Goal: Check status: Check status

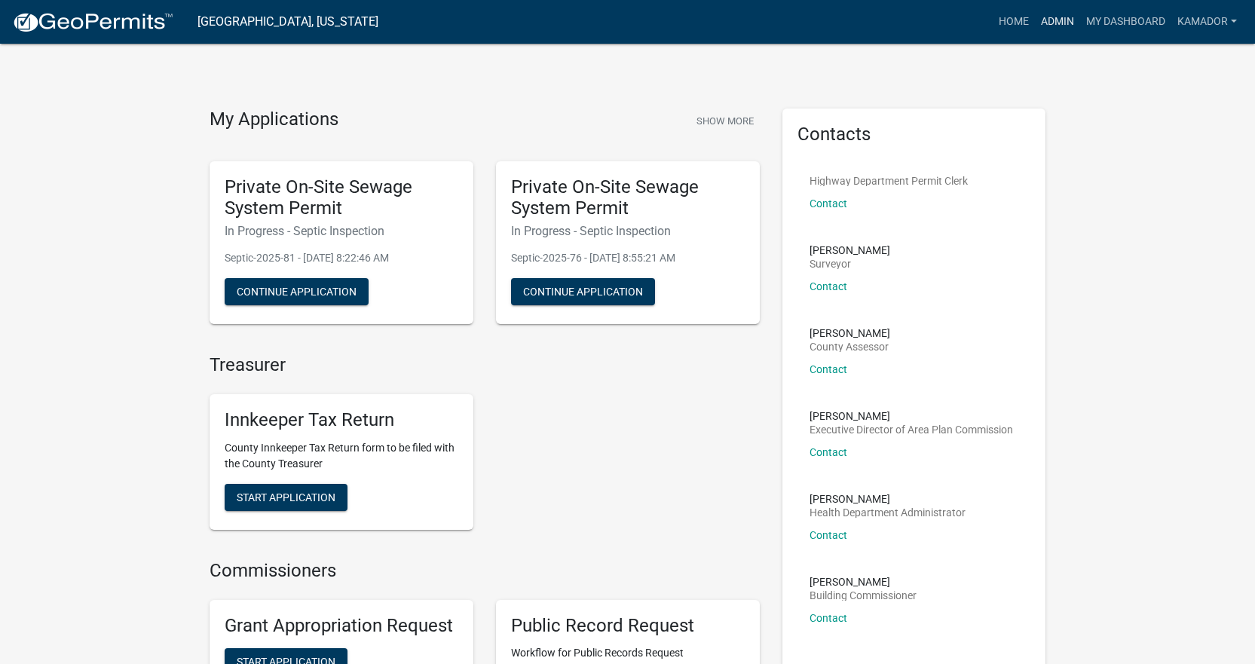
click at [1059, 18] on link "Admin" at bounding box center [1056, 22] width 45 height 29
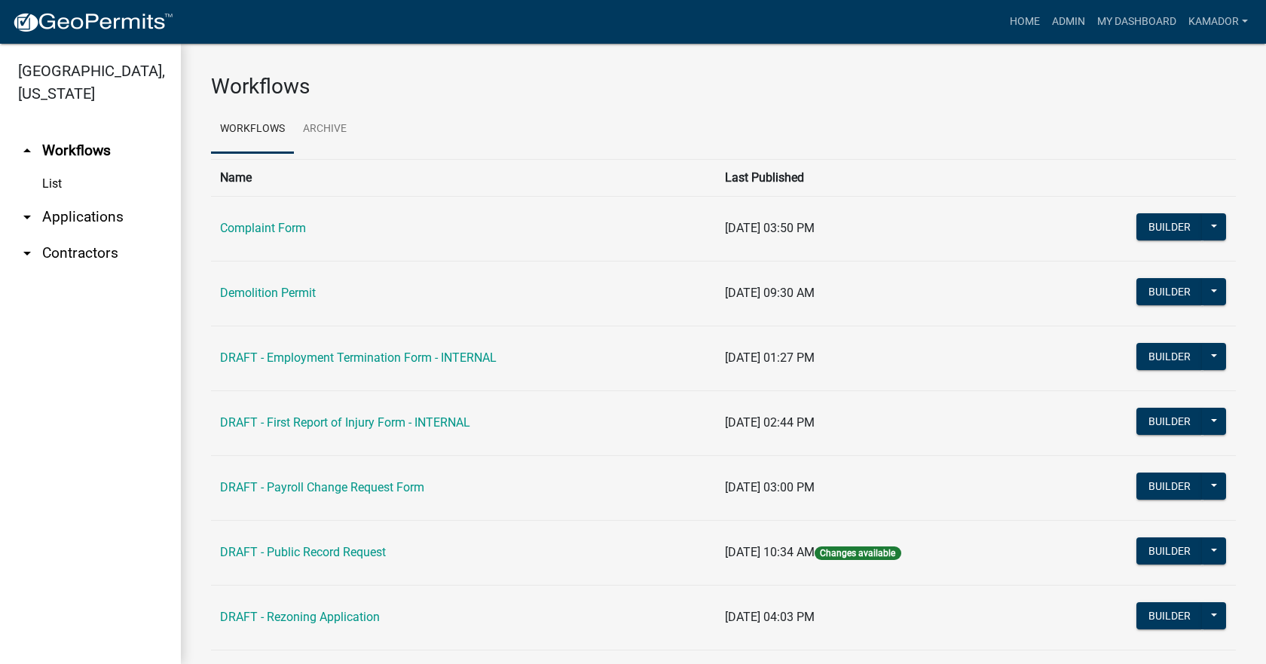
click at [54, 252] on link "arrow_drop_down Contractors" at bounding box center [90, 253] width 181 height 36
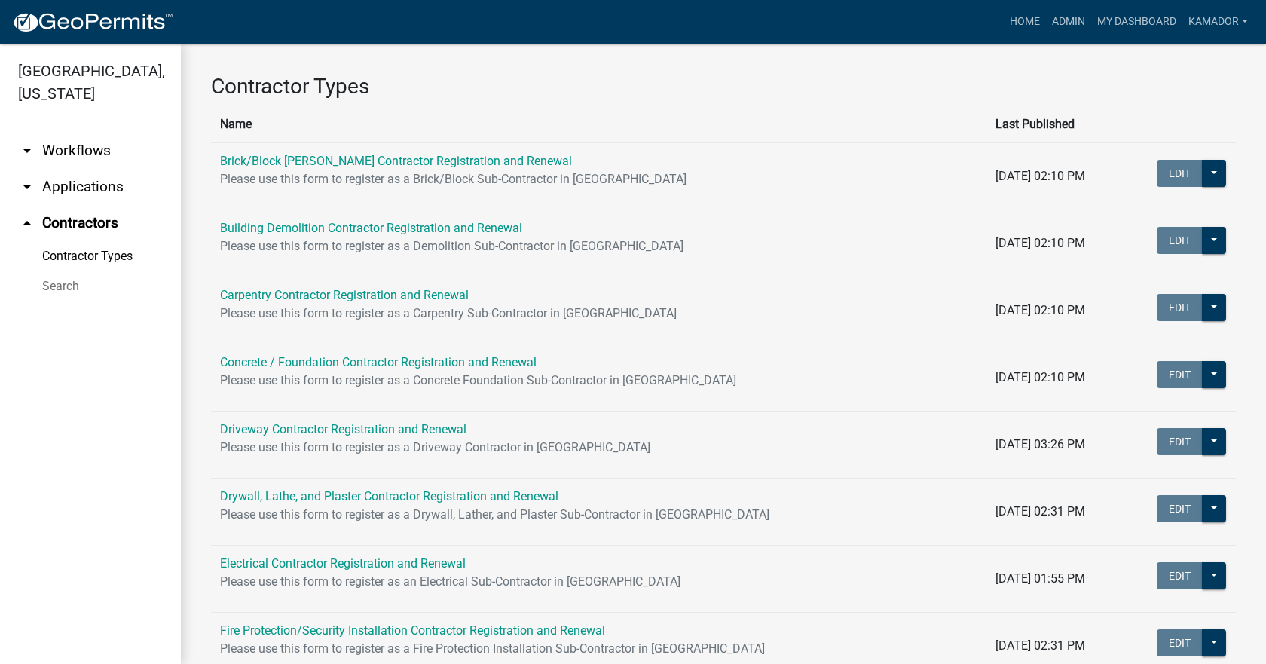
click at [70, 225] on link "arrow_drop_up Contractors" at bounding box center [90, 223] width 181 height 36
click at [67, 144] on link "arrow_drop_down Workflows" at bounding box center [90, 151] width 181 height 36
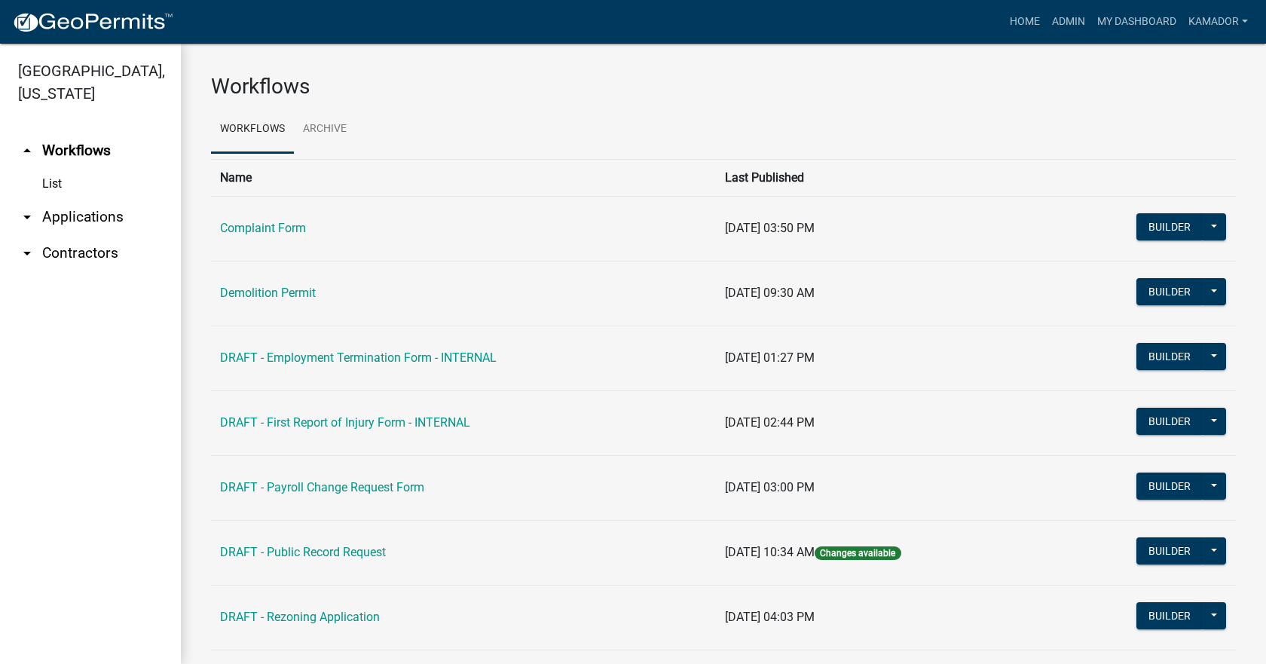
click at [81, 214] on link "arrow_drop_down Applications" at bounding box center [90, 217] width 181 height 36
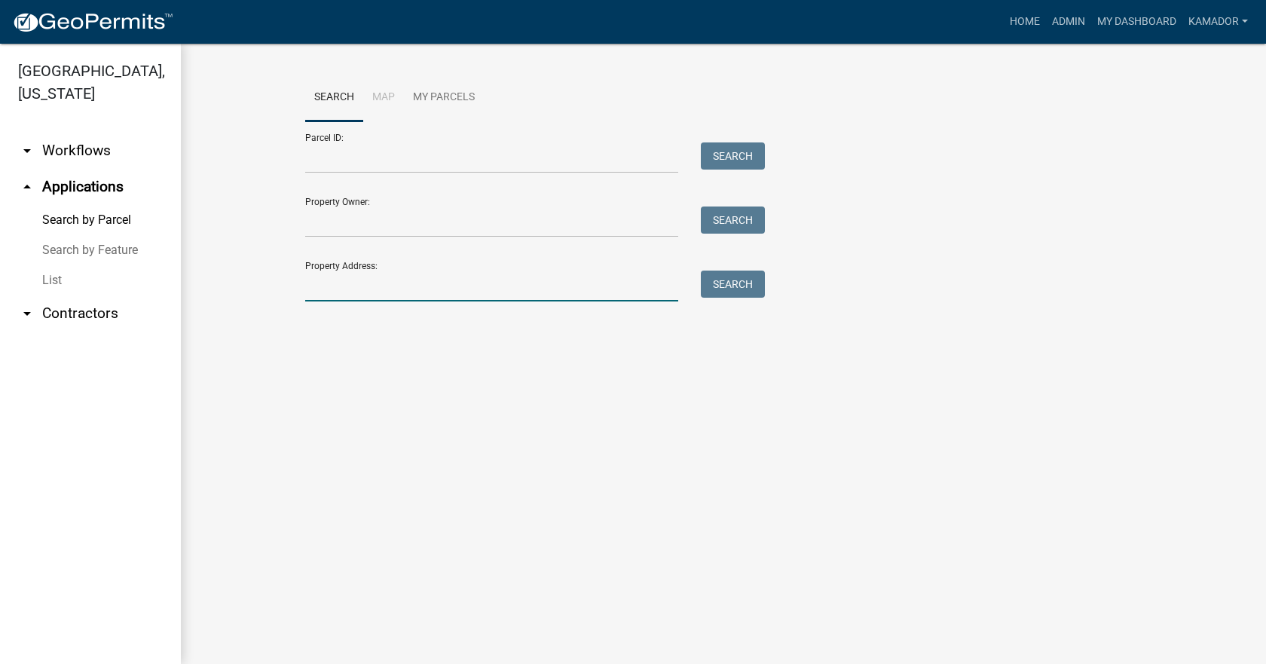
click at [374, 290] on input "Property Address:" at bounding box center [491, 285] width 373 height 31
type input "5310"
click at [751, 283] on button "Search" at bounding box center [733, 283] width 64 height 27
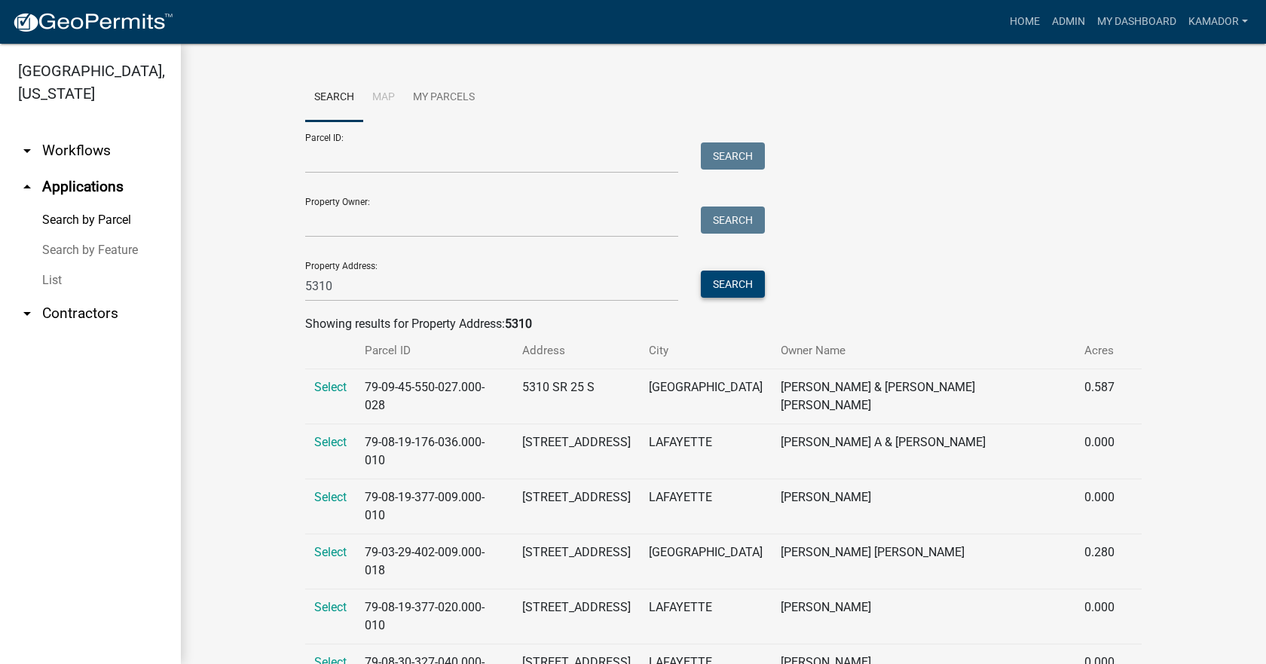
scroll to position [42, 0]
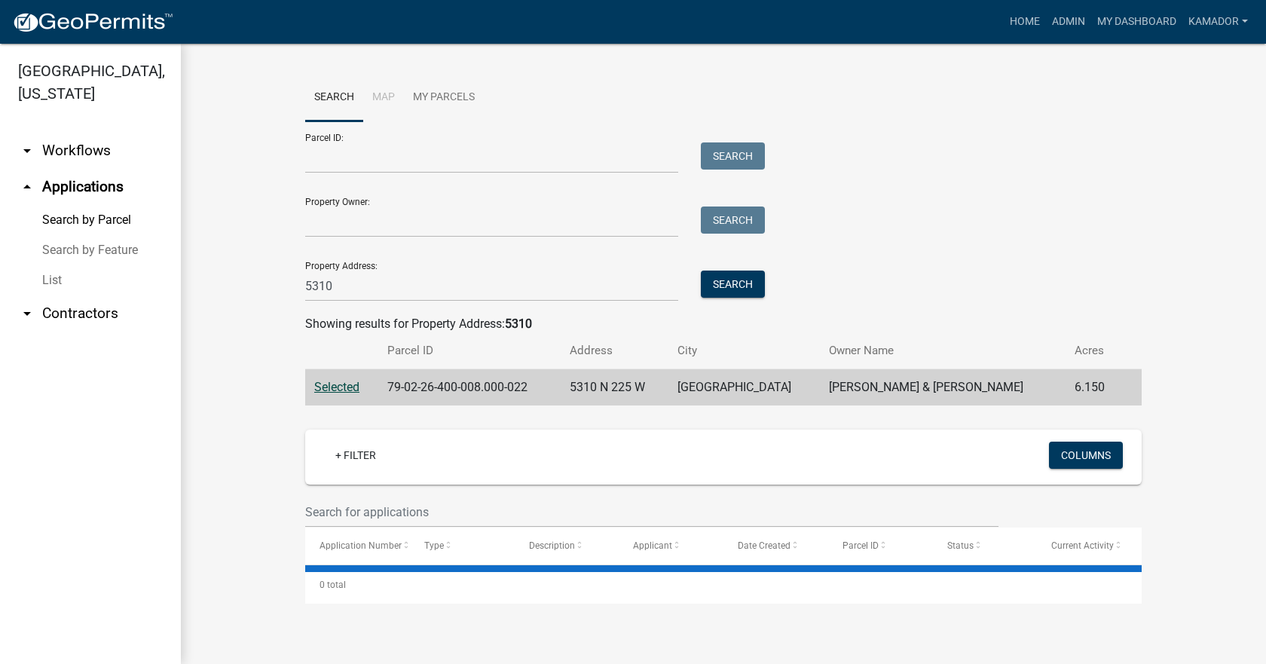
scroll to position [0, 0]
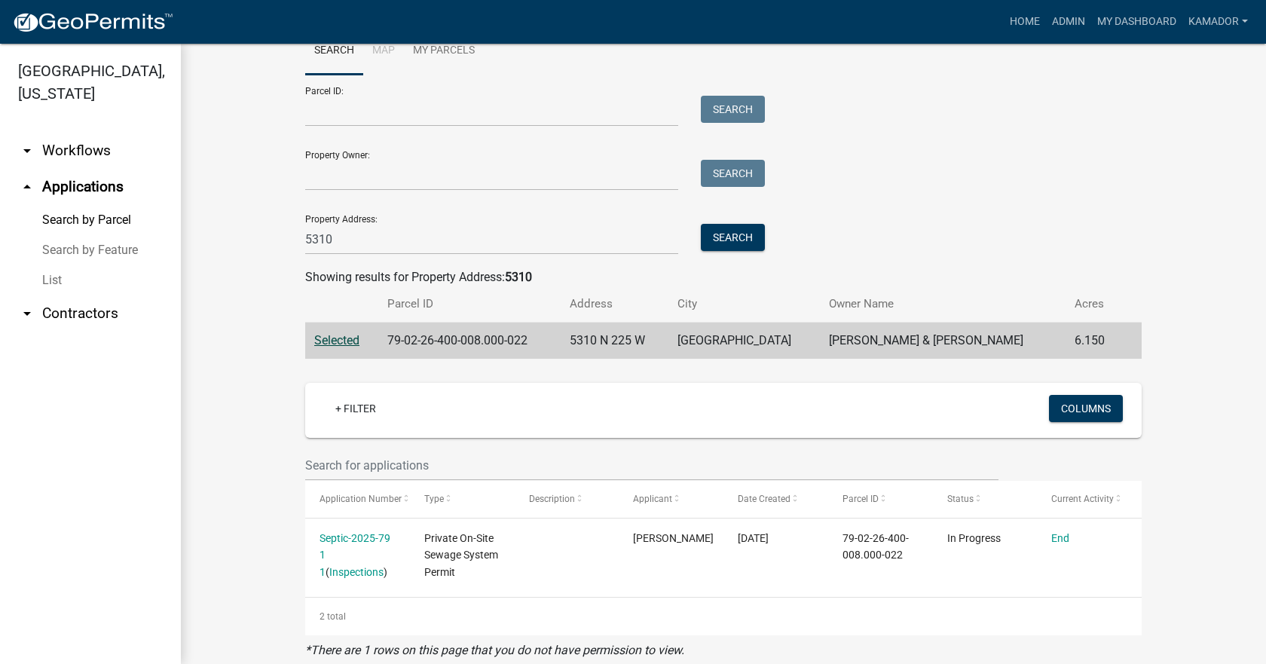
scroll to position [72, 0]
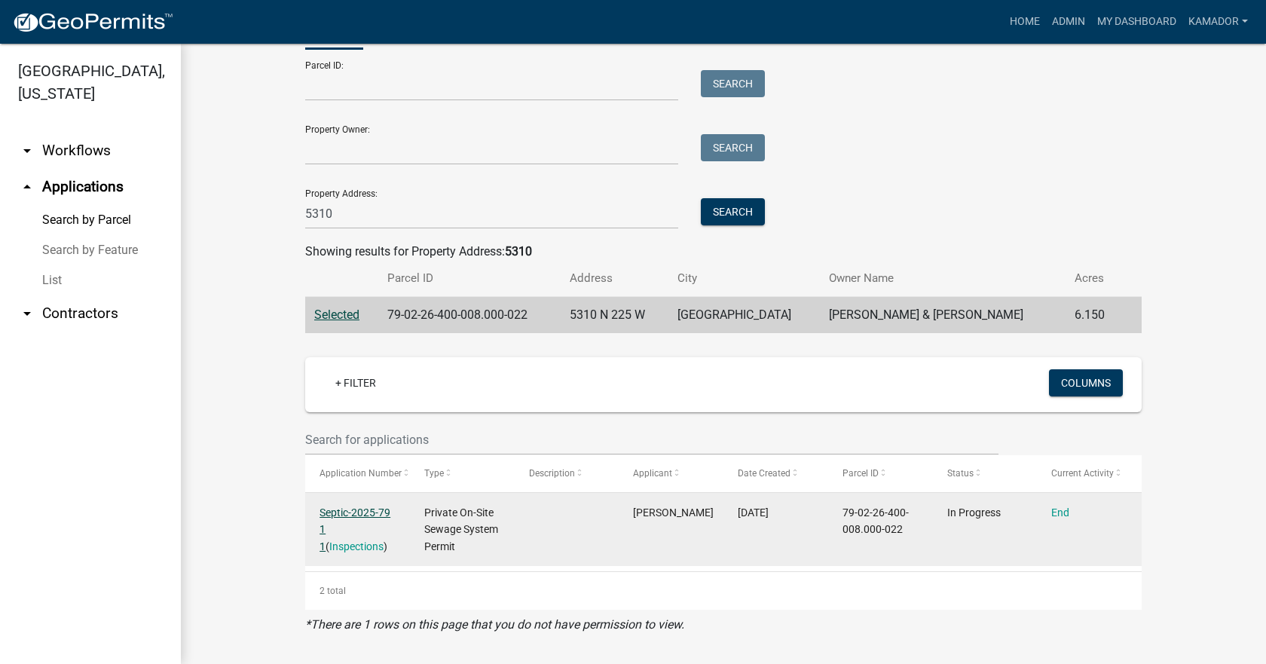
click at [353, 516] on link "Septic-2025-79 1 1" at bounding box center [354, 529] width 71 height 47
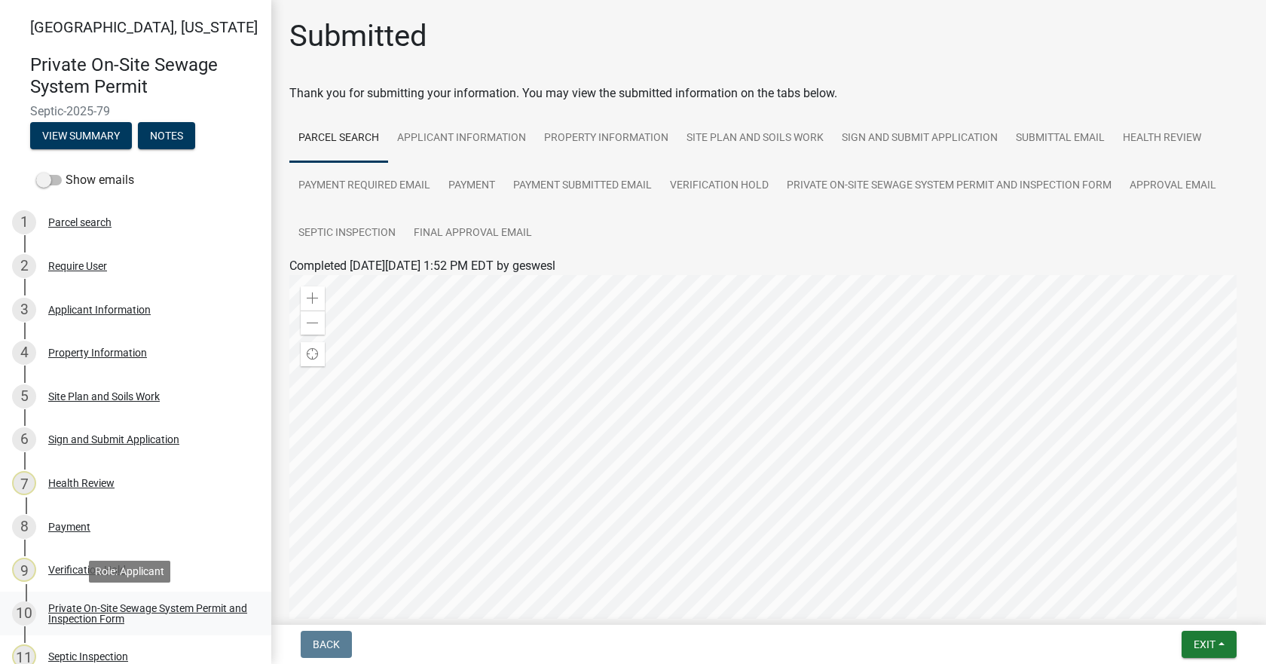
drag, startPoint x: 104, startPoint y: 606, endPoint x: 104, endPoint y: 615, distance: 9.0
click at [104, 614] on div "Private On-Site Sewage System Permit and Inspection Form" at bounding box center [147, 613] width 199 height 21
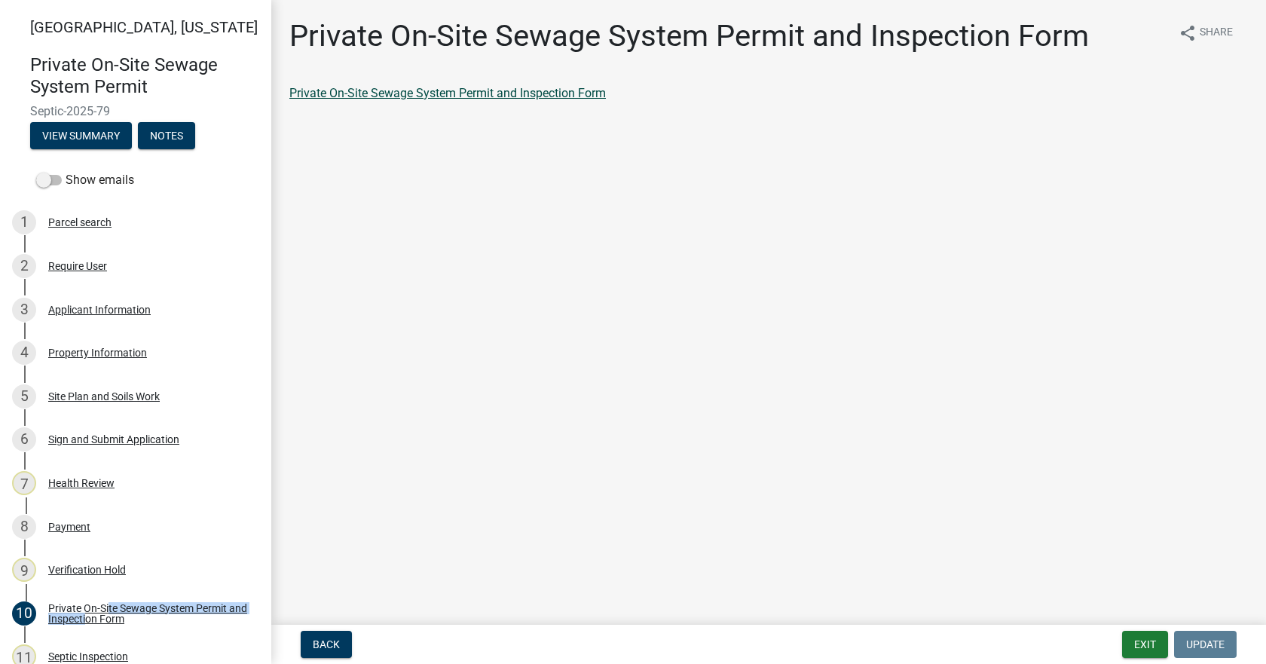
click at [426, 88] on link "Private On-Site Sewage System Permit and Inspection Form" at bounding box center [447, 93] width 316 height 14
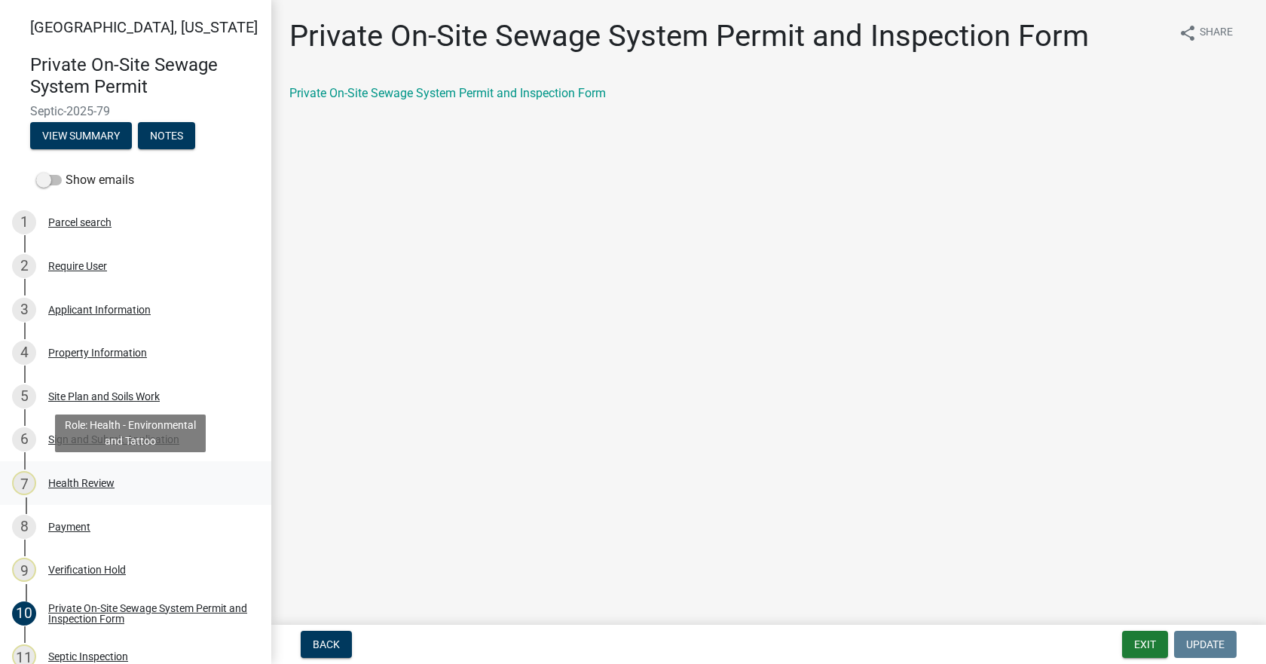
click at [71, 484] on div "Health Review" at bounding box center [81, 483] width 66 height 11
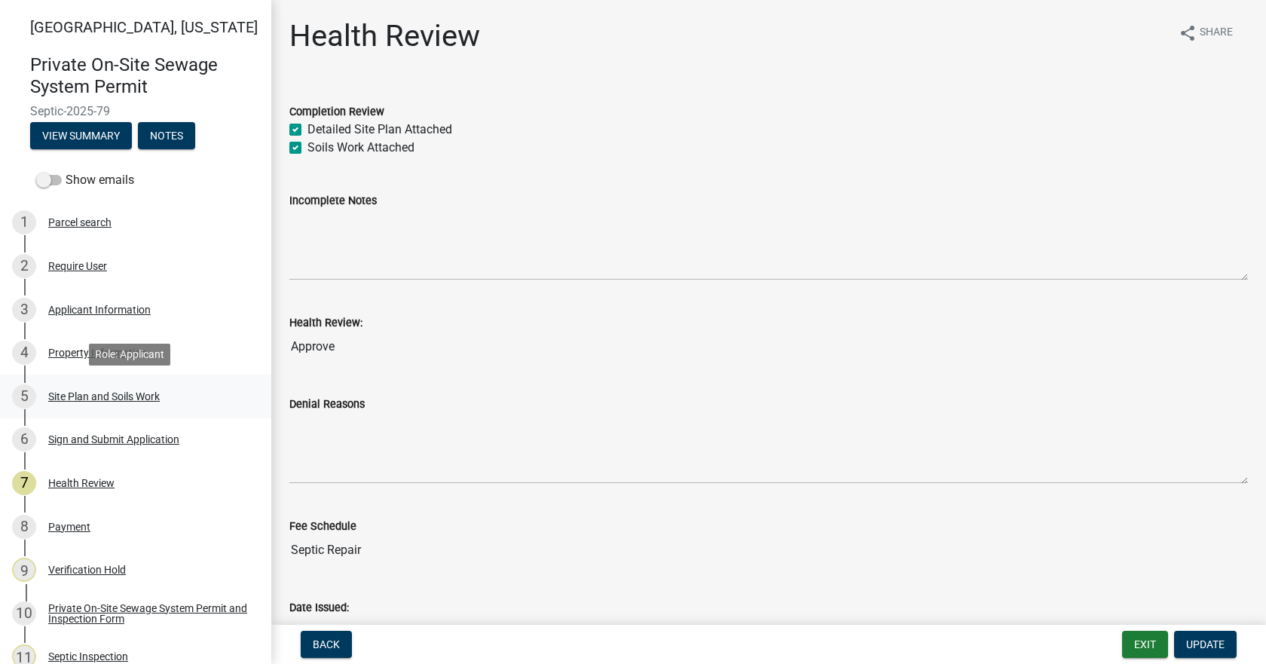
click at [71, 402] on div "5 Site Plan and Soils Work" at bounding box center [129, 396] width 235 height 24
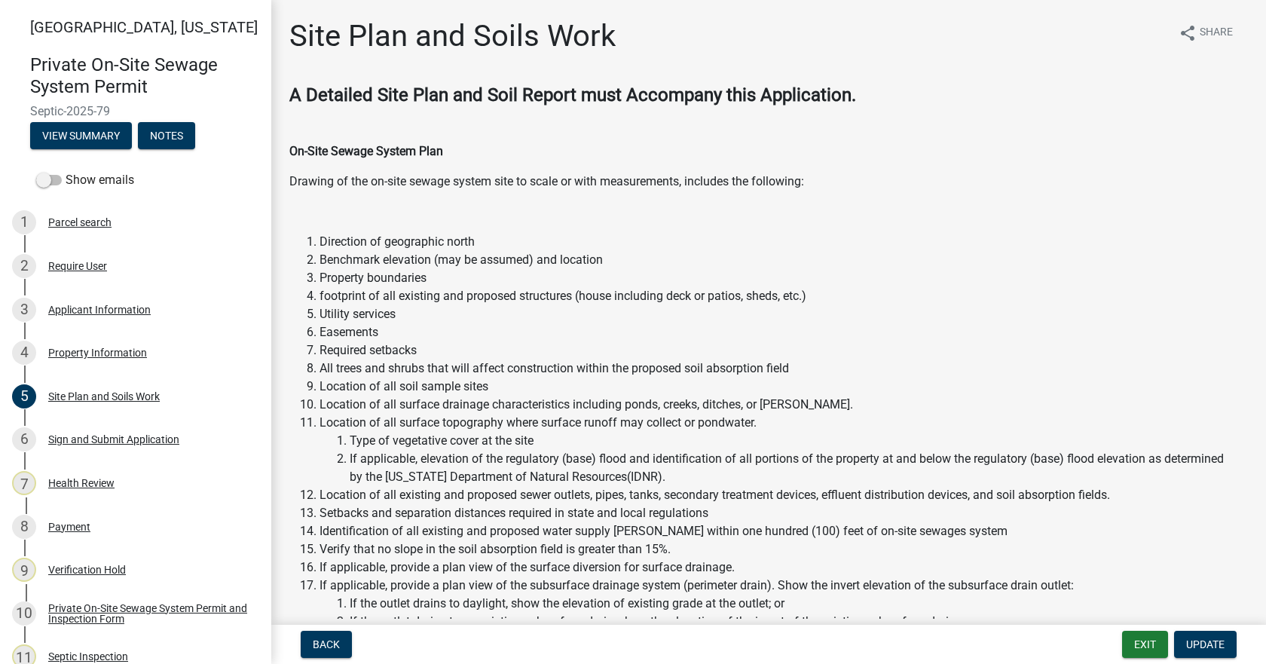
scroll to position [603, 0]
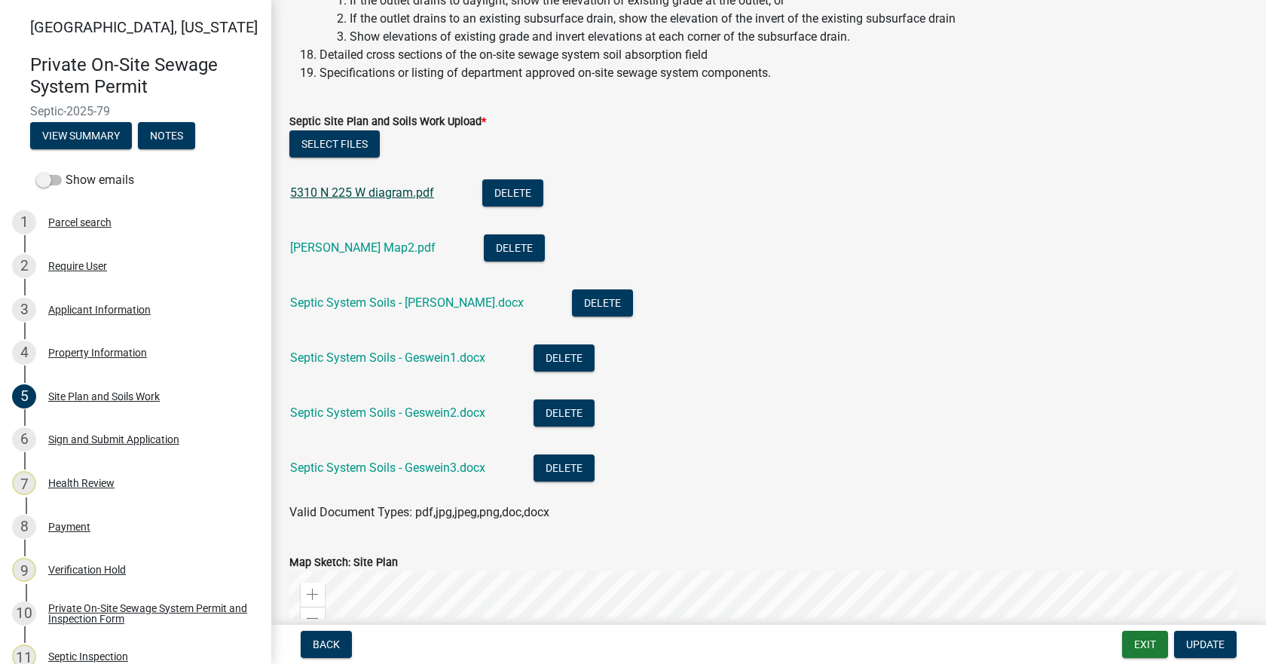
click at [353, 194] on link "5310 N 225 W diagram.pdf" at bounding box center [362, 192] width 144 height 14
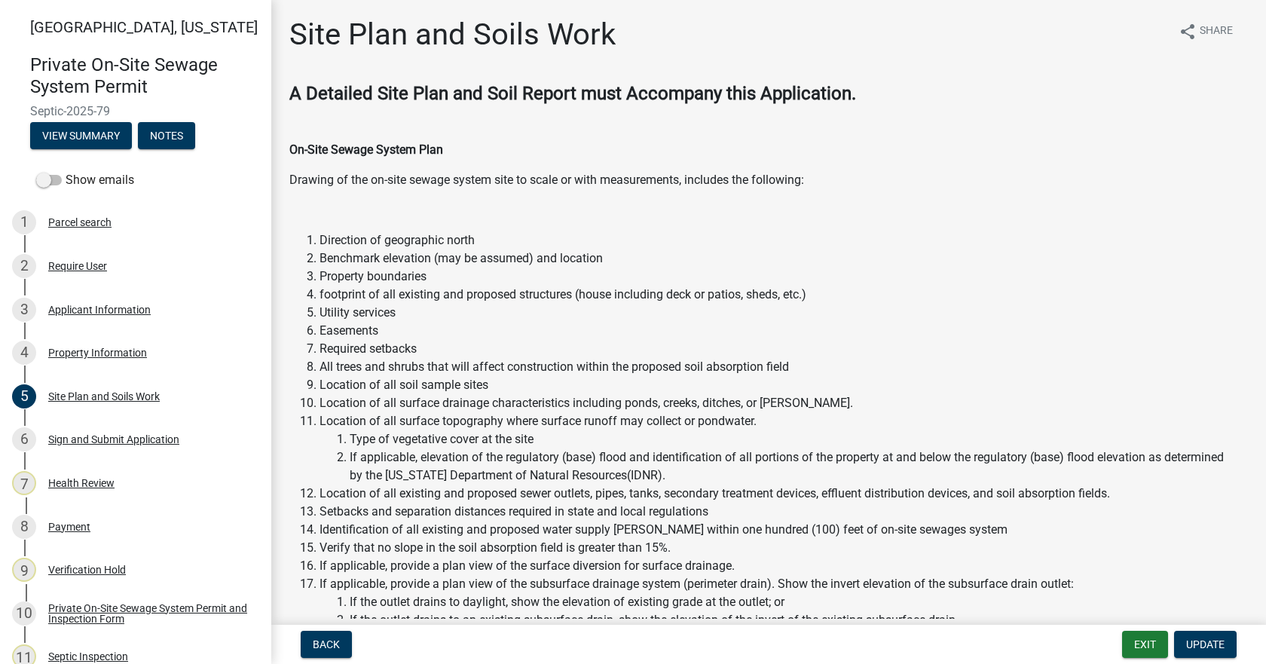
scroll to position [0, 0]
